Goal: Task Accomplishment & Management: Use online tool/utility

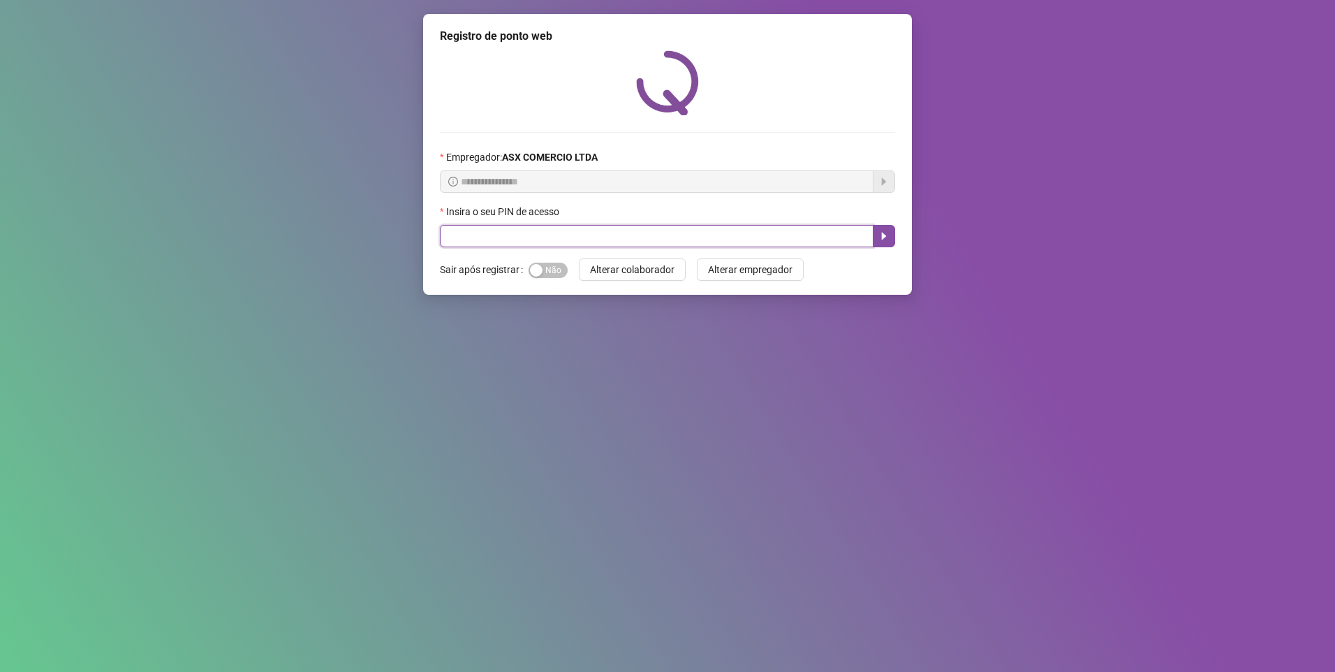
click at [484, 235] on input "text" at bounding box center [657, 236] width 434 height 22
type input "*****"
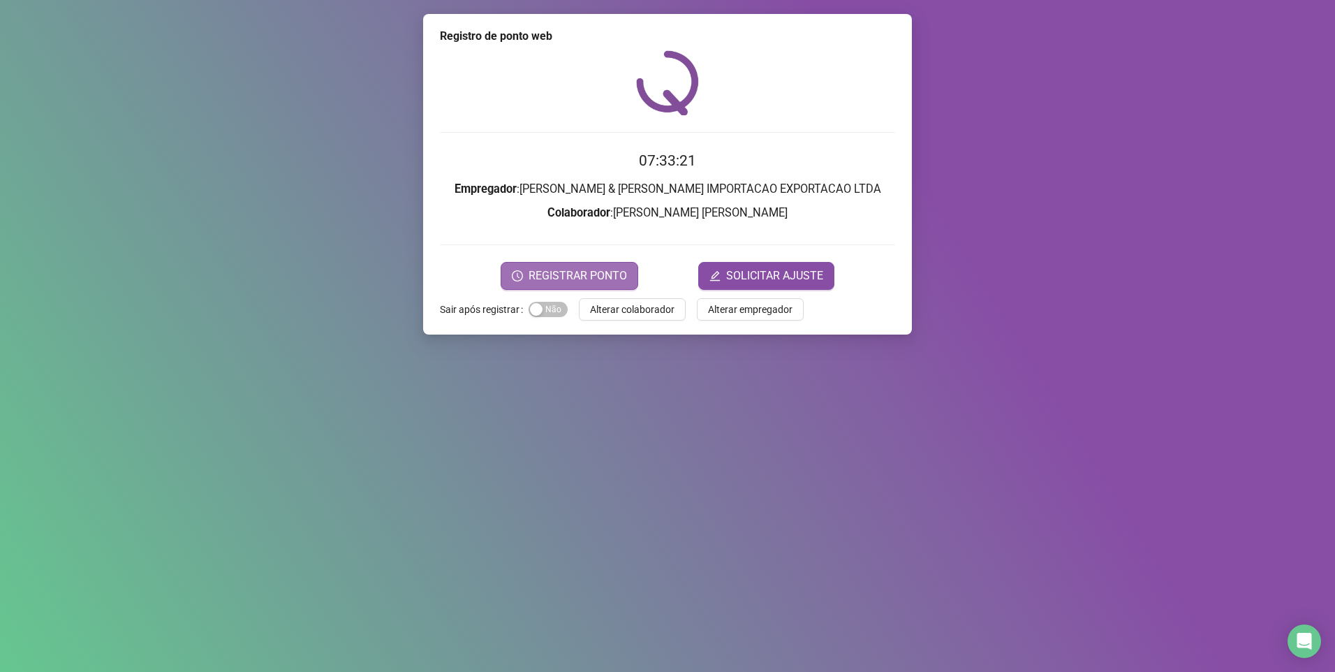
click at [520, 271] on icon "clock-circle" at bounding box center [517, 275] width 11 height 11
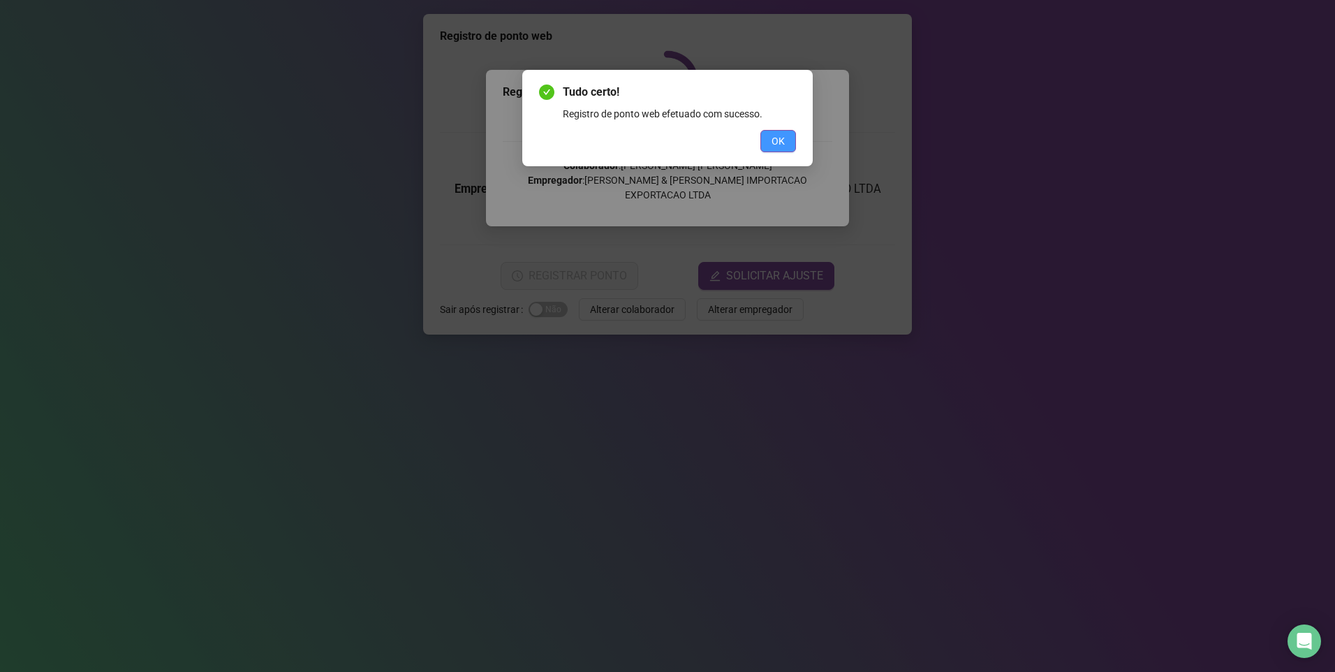
click at [770, 138] on button "OK" at bounding box center [778, 141] width 36 height 22
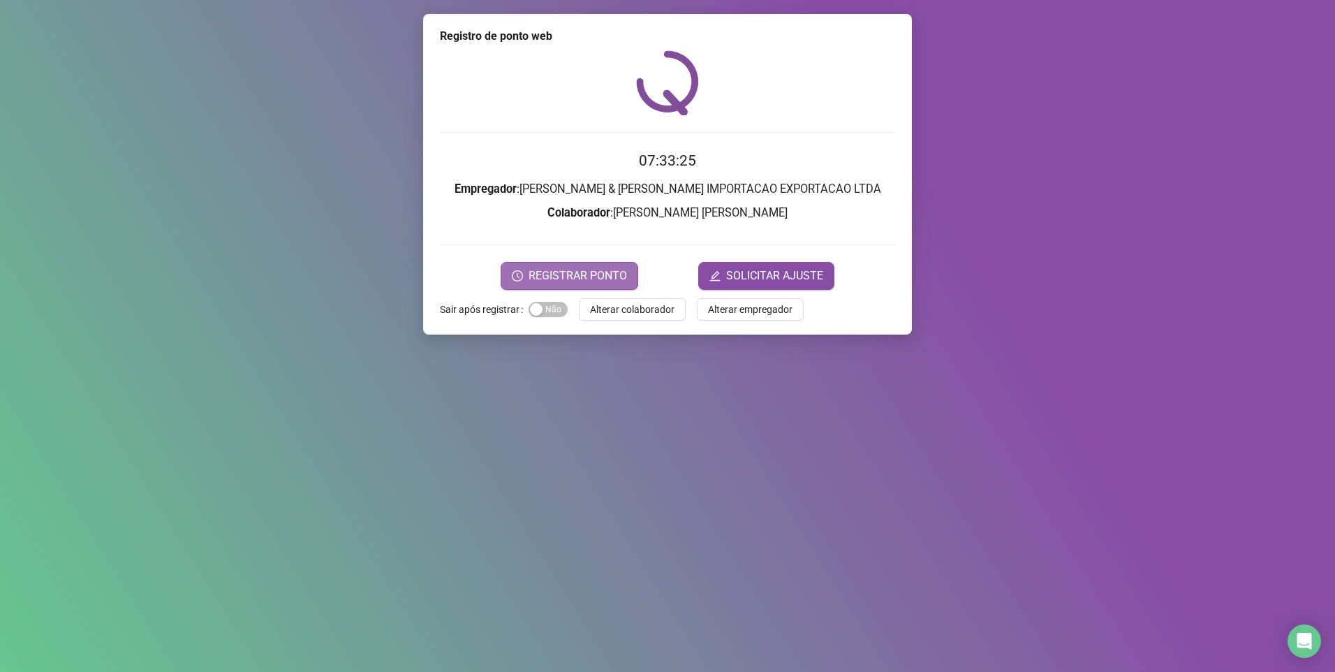
click at [583, 273] on span "REGISTRAR PONTO" at bounding box center [578, 275] width 98 height 17
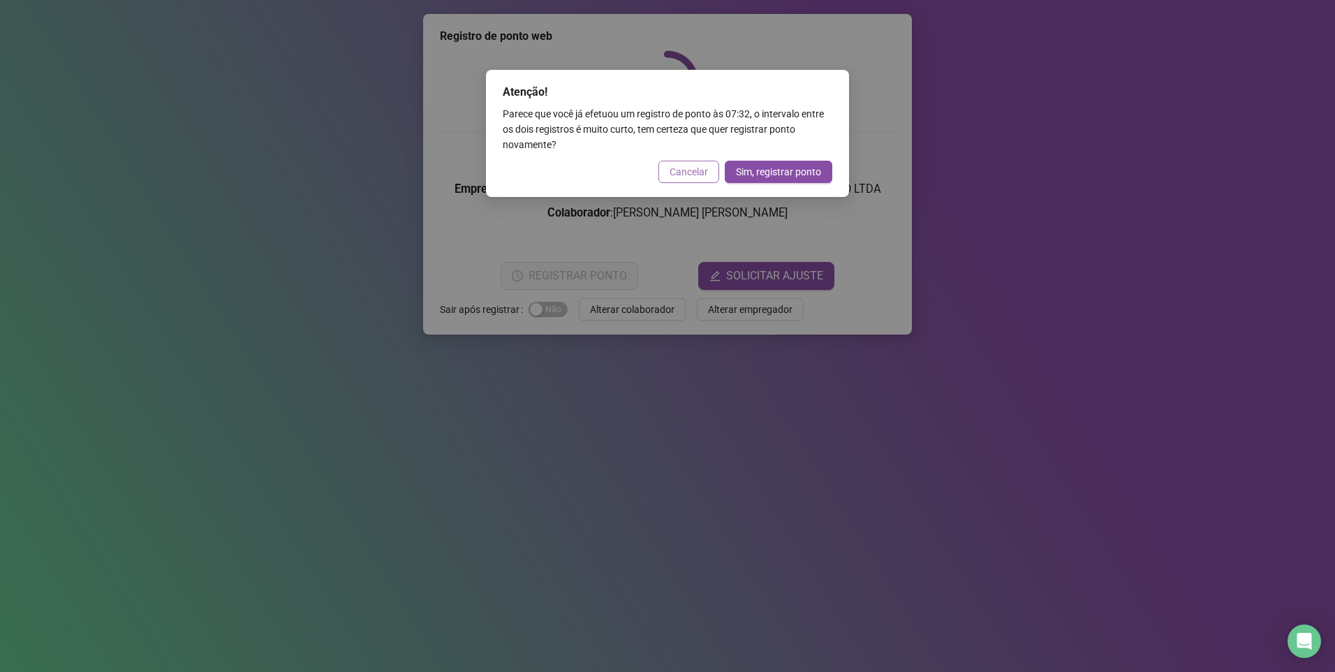
click at [698, 165] on span "Cancelar" at bounding box center [689, 171] width 38 height 15
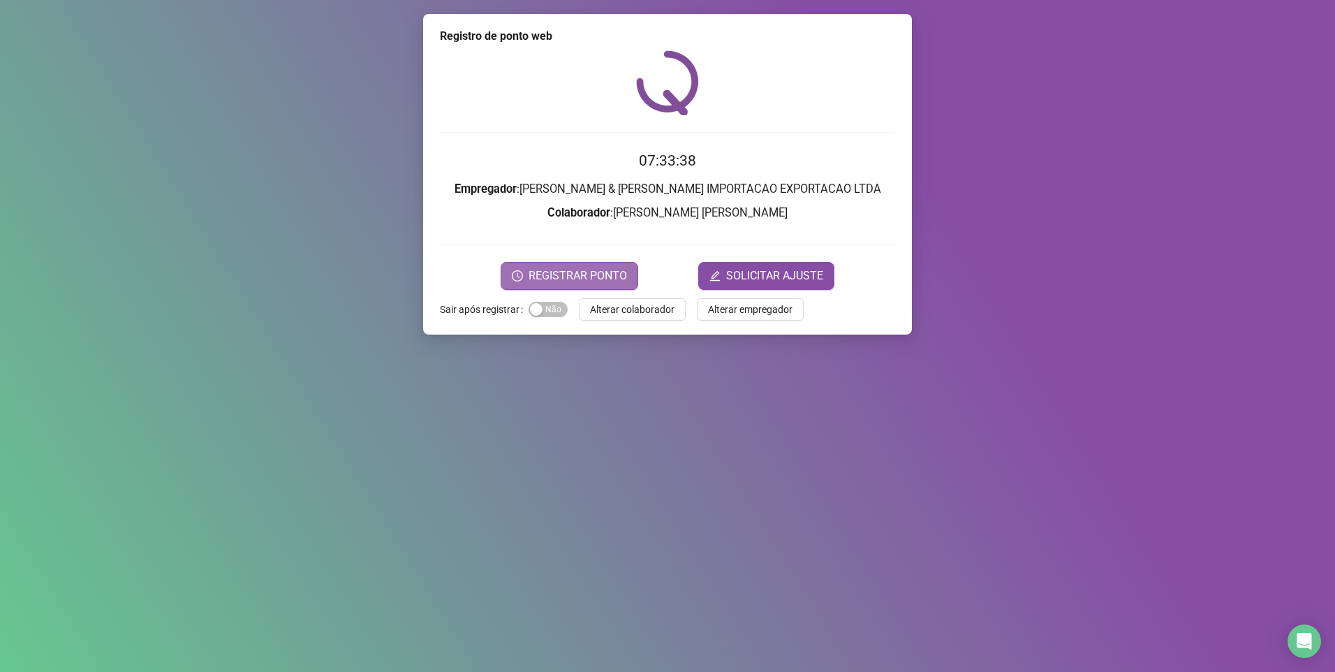
click at [569, 263] on button "REGISTRAR PONTO" at bounding box center [570, 276] width 138 height 28
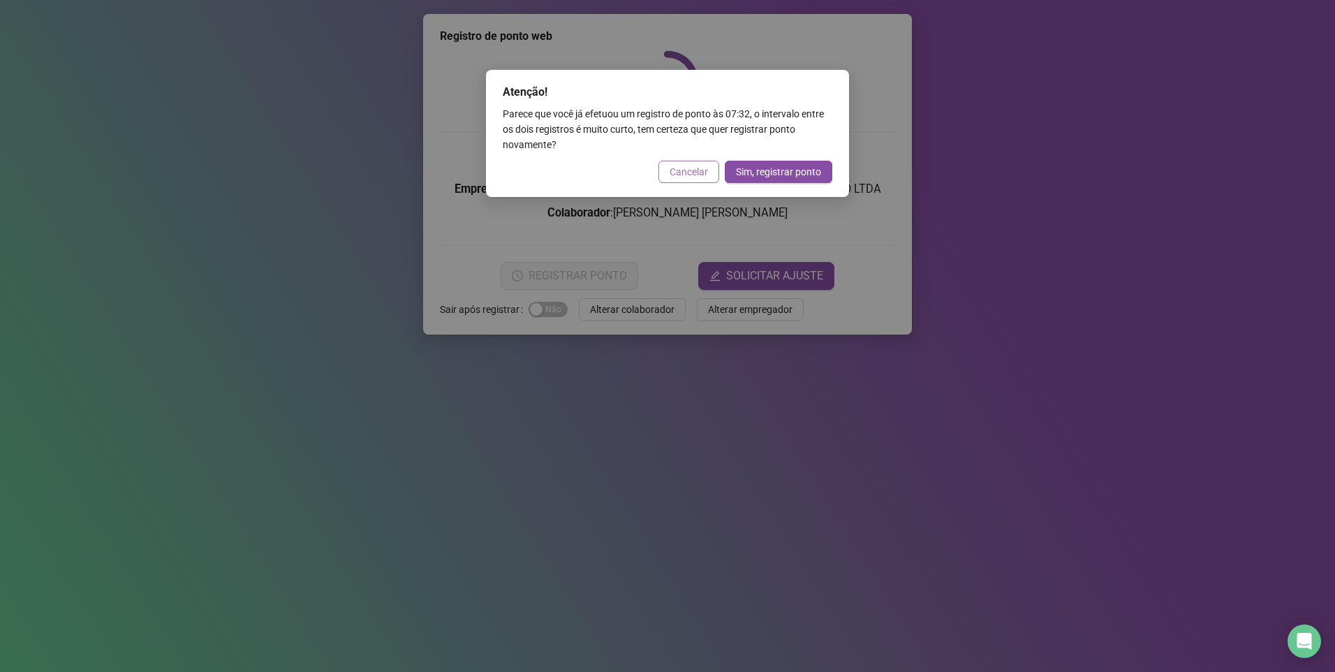
click at [679, 172] on span "Cancelar" at bounding box center [689, 171] width 38 height 15
